Goal: Find contact information: Find contact information

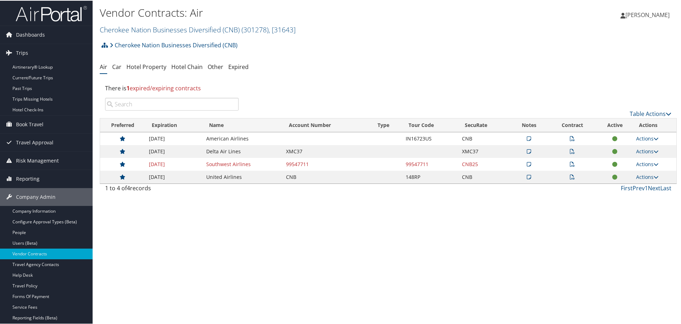
click at [528, 153] on icon at bounding box center [528, 150] width 4 height 5
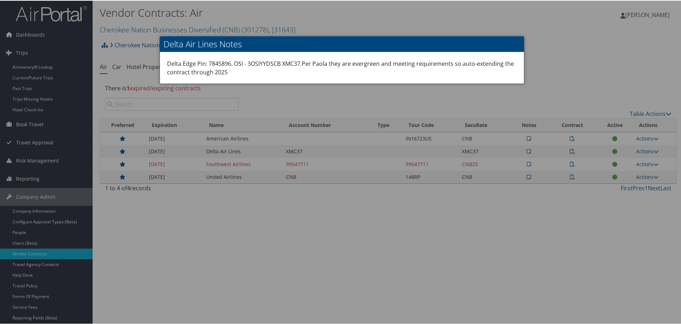
click at [597, 47] on div at bounding box center [341, 162] width 683 height 324
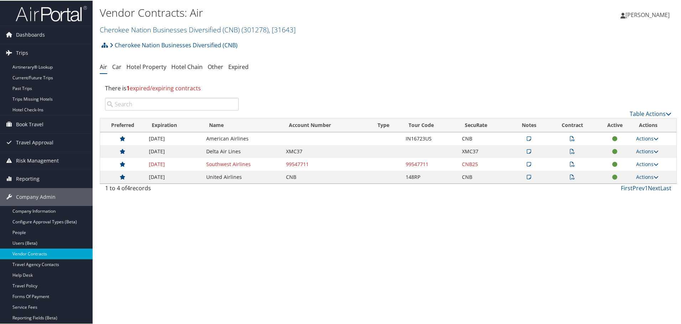
click at [570, 153] on icon at bounding box center [572, 150] width 5 height 5
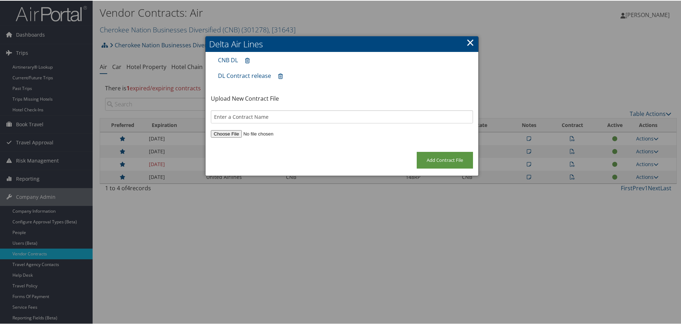
click at [471, 41] on link "×" at bounding box center [470, 42] width 8 height 14
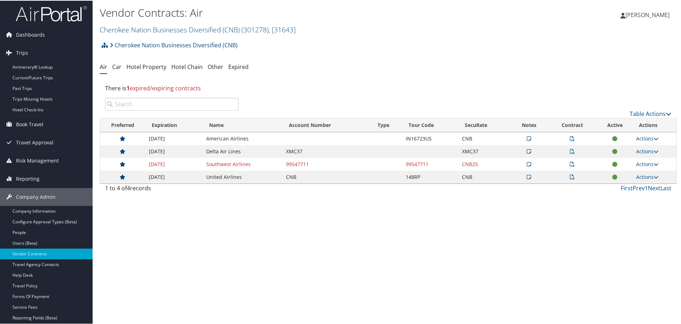
click at [526, 151] on icon at bounding box center [528, 150] width 4 height 5
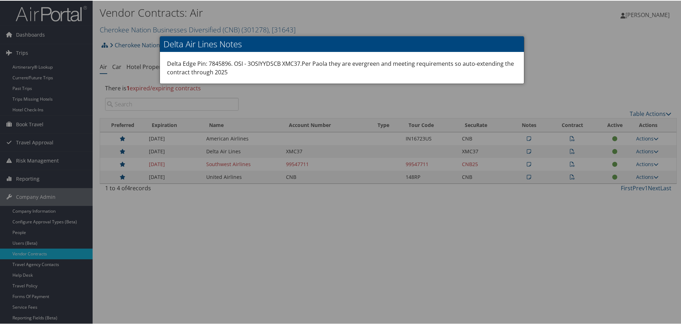
click at [561, 27] on div at bounding box center [341, 162] width 683 height 324
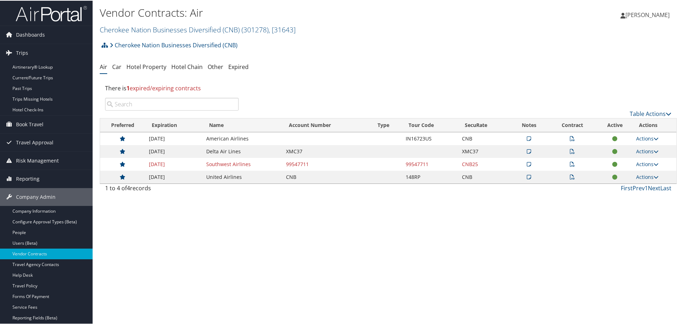
click at [526, 152] on icon at bounding box center [528, 150] width 4 height 5
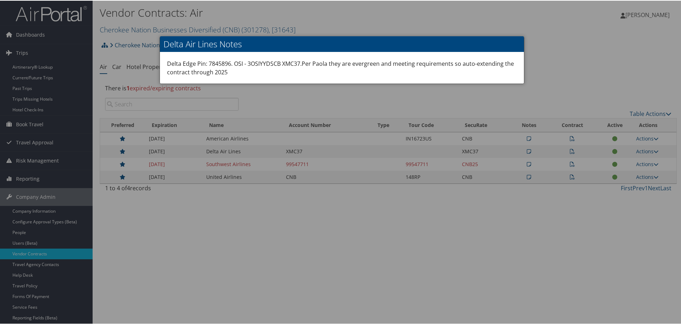
click at [564, 49] on div at bounding box center [341, 162] width 683 height 324
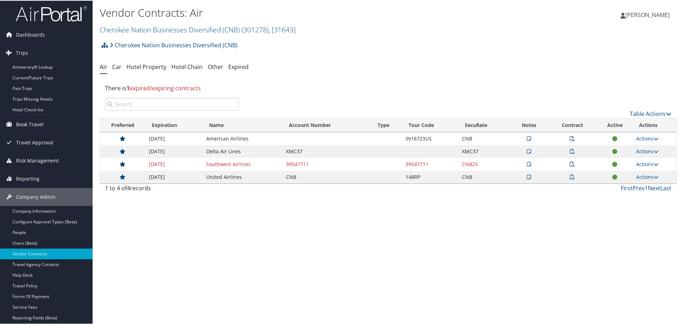
click at [570, 138] on icon at bounding box center [572, 138] width 5 height 5
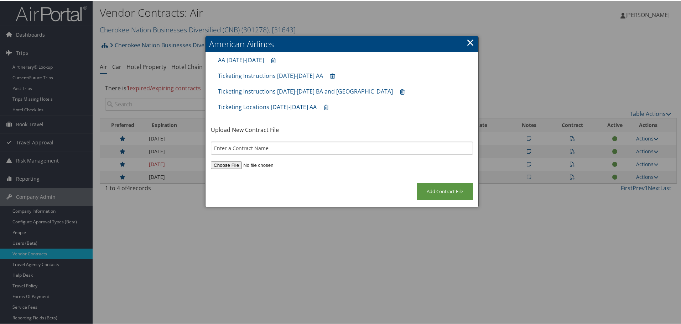
click at [463, 40] on h2 "American Airlines" at bounding box center [341, 44] width 273 height 16
click at [467, 42] on link "×" at bounding box center [470, 42] width 8 height 14
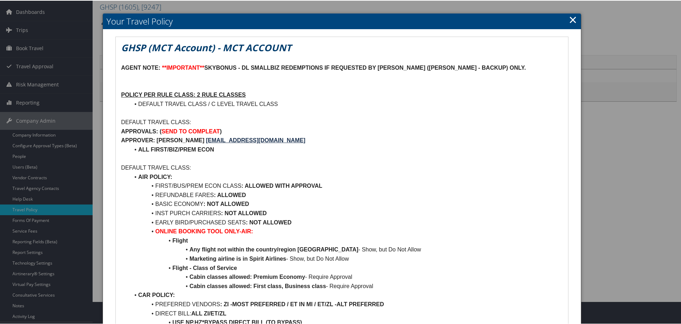
scroll to position [214, 0]
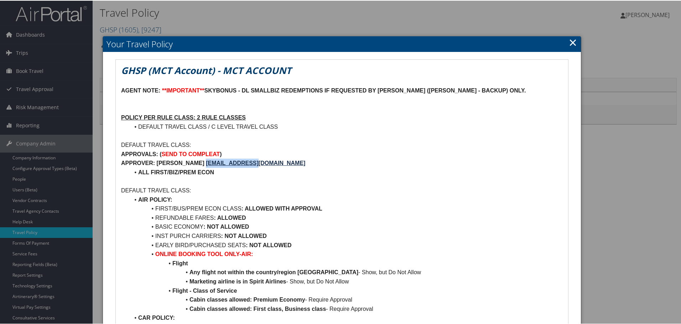
drag, startPoint x: 250, startPoint y: 163, endPoint x: 189, endPoint y: 164, distance: 61.2
click at [189, 164] on p "APPROVER: [PERSON_NAME] [EMAIL_ADDRESS][DOMAIN_NAME]" at bounding box center [341, 162] width 441 height 9
copy strong "[EMAIL_ADDRESS][DOMAIN_NAME]"
